Goal: Task Accomplishment & Management: Manage account settings

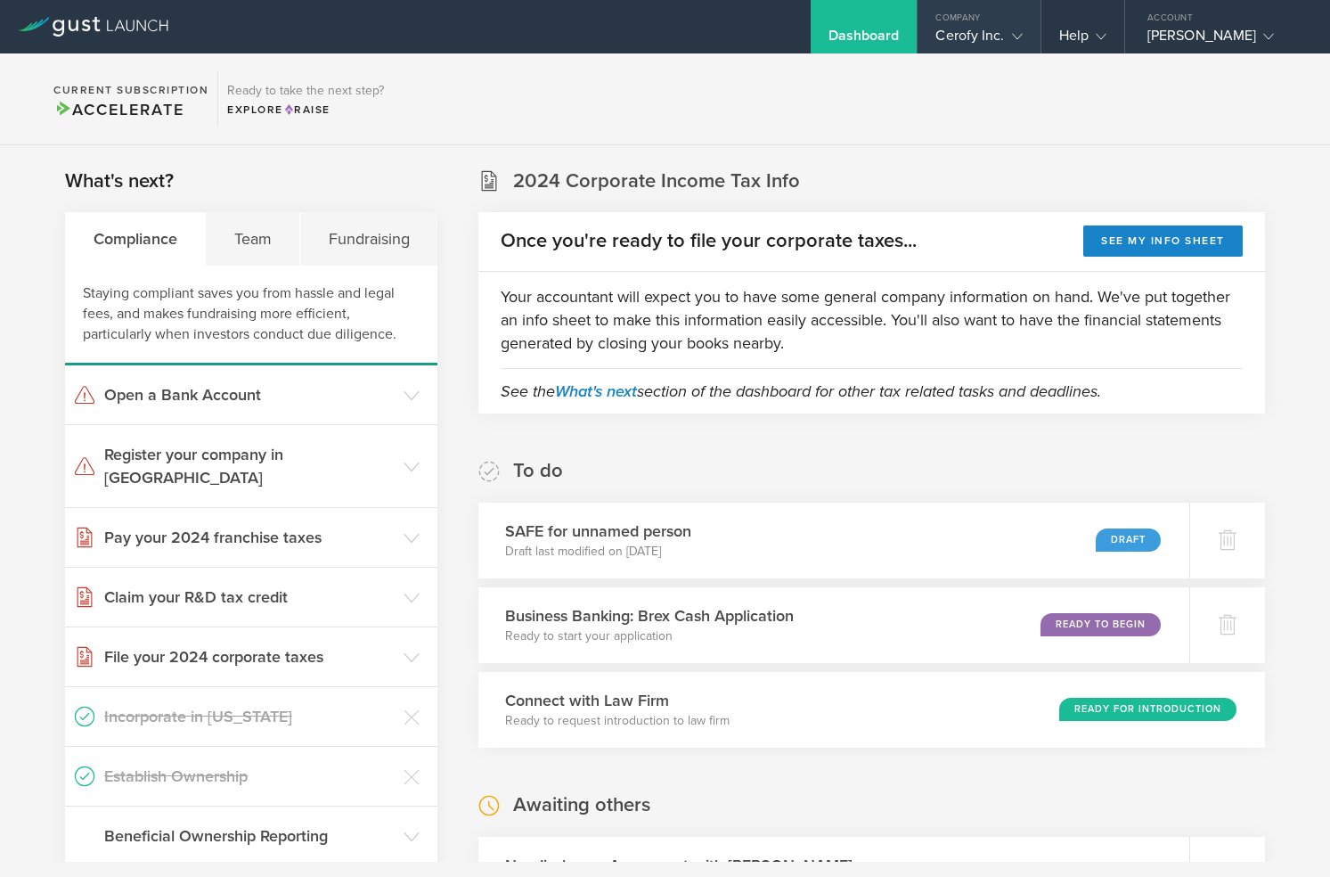
click at [989, 30] on div "Cerofy Inc." at bounding box center [978, 40] width 86 height 27
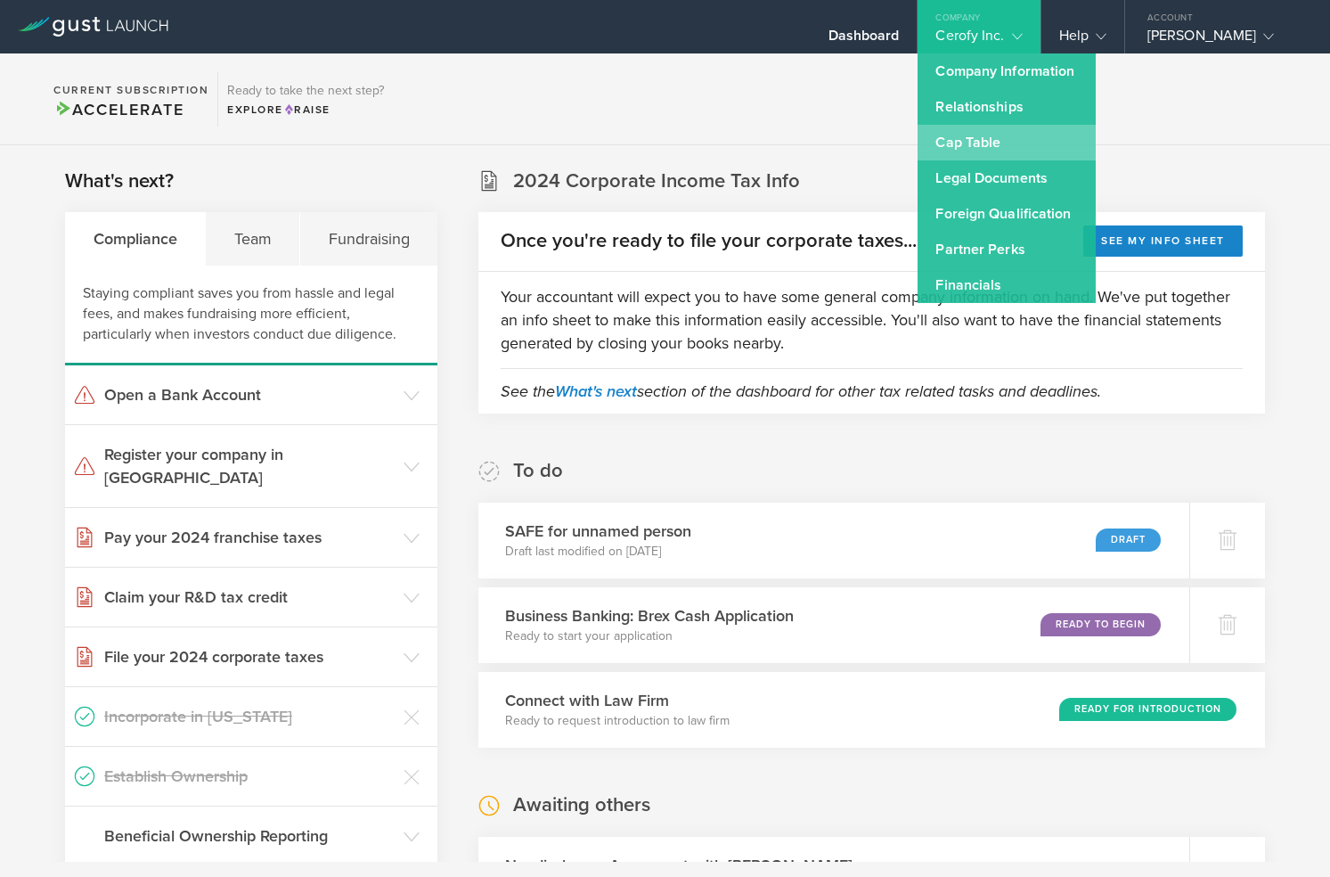
click at [1010, 133] on link "Cap Table" at bounding box center [1007, 143] width 178 height 36
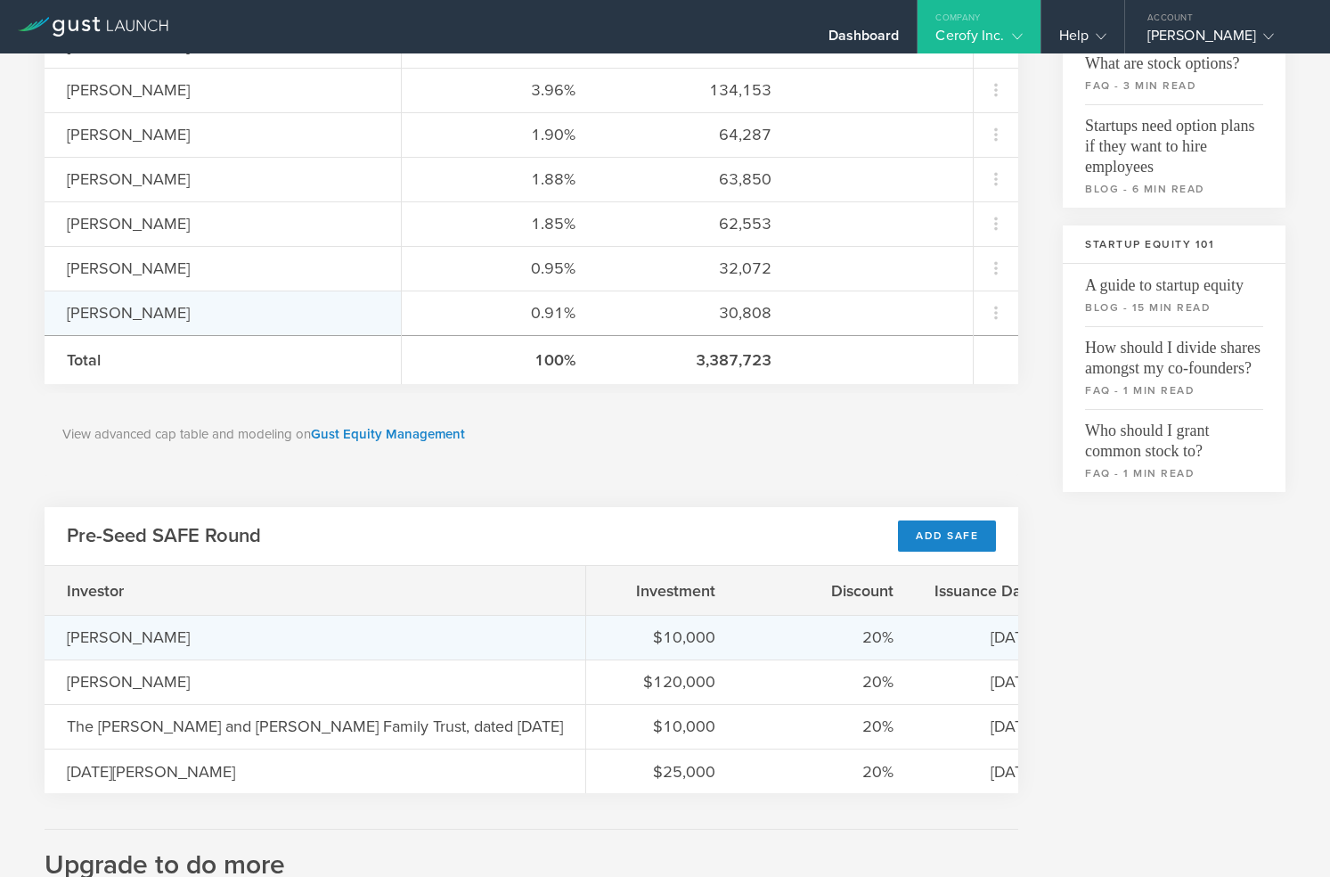
scroll to position [422, 0]
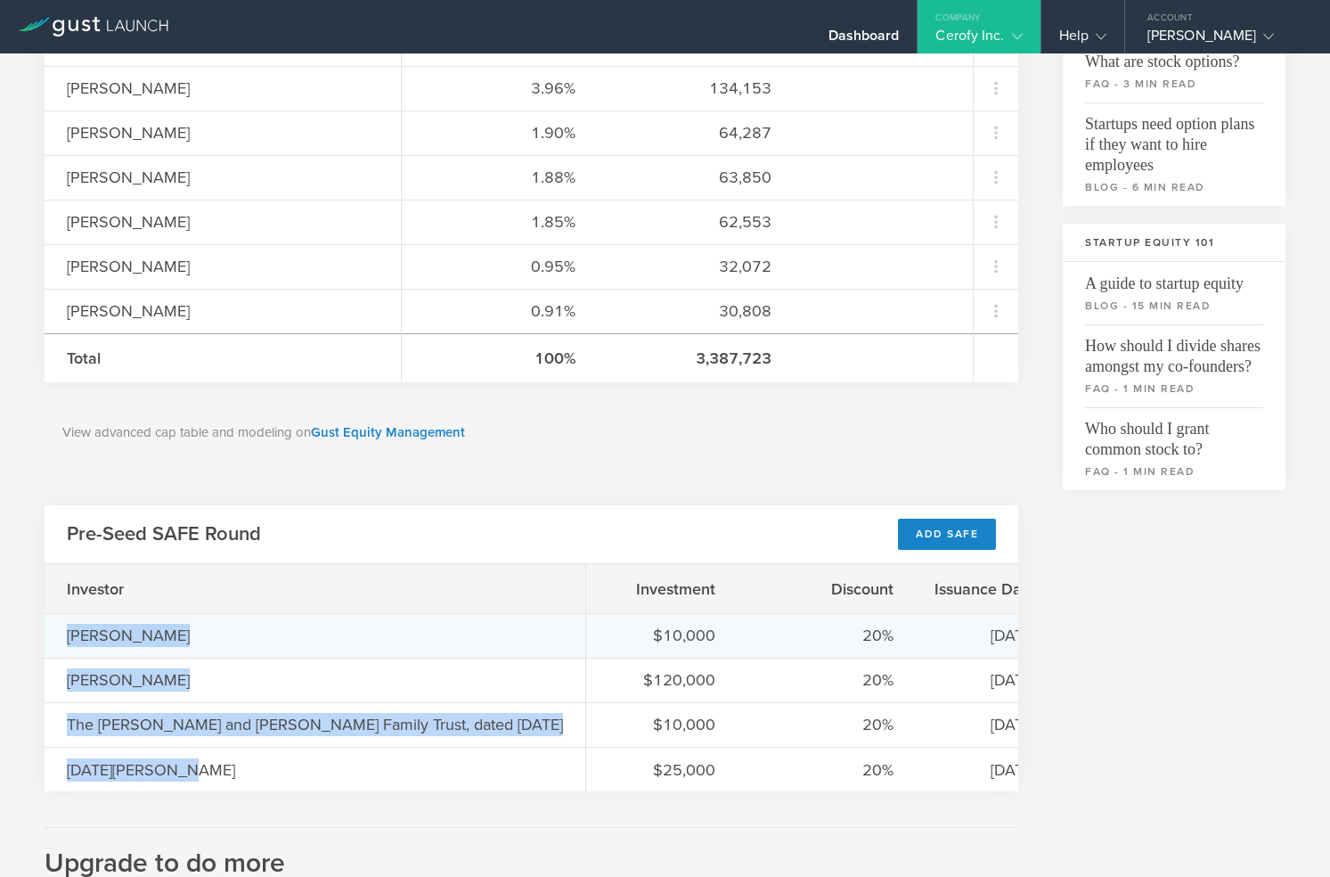
drag, startPoint x: 179, startPoint y: 769, endPoint x: 52, endPoint y: 637, distance: 183.3
click at [52, 637] on div "Investor [PERSON_NAME] [PERSON_NAME] The [PERSON_NAME] and [PERSON_NAME] Family…" at bounding box center [316, 677] width 542 height 227
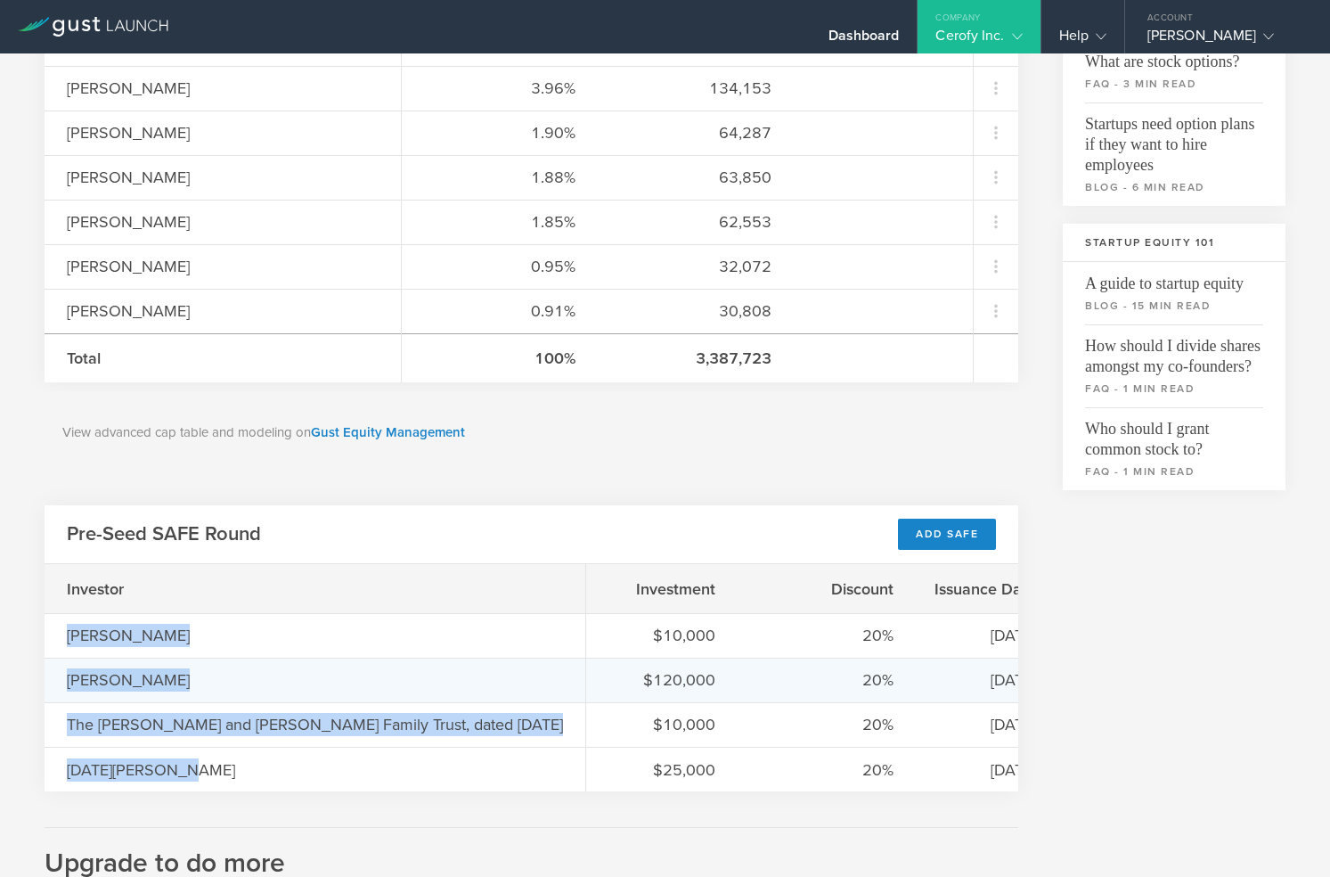
copy div "[PERSON_NAME] [PERSON_NAME] The [PERSON_NAME] and [PERSON_NAME] Family Trust, d…"
